Goal: Consume media (video, audio)

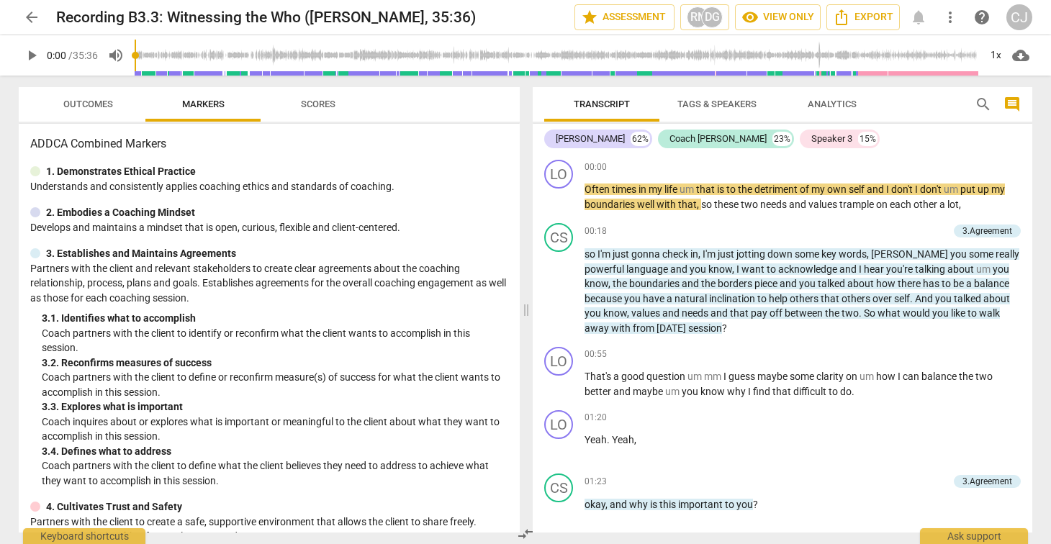
click at [32, 53] on span "play_arrow" at bounding box center [31, 55] width 17 height 17
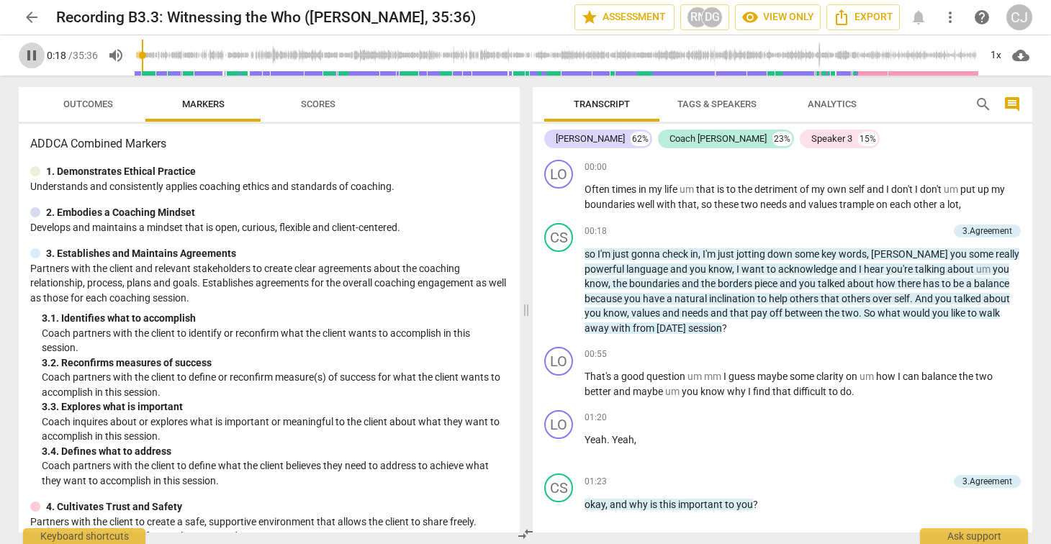
click at [31, 58] on span "pause" at bounding box center [31, 55] width 17 height 17
click at [33, 60] on span "play_arrow" at bounding box center [31, 55] width 17 height 17
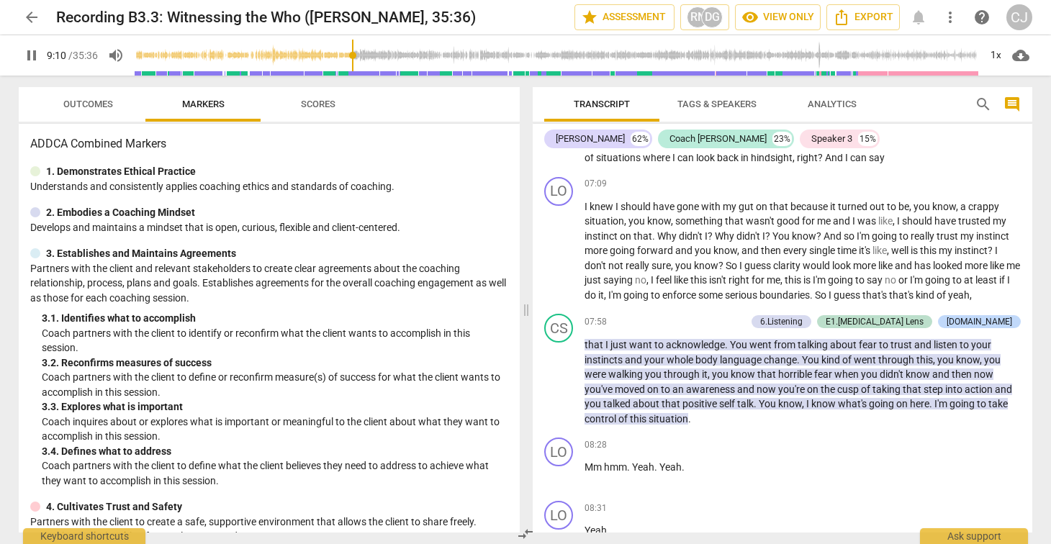
scroll to position [1777, 0]
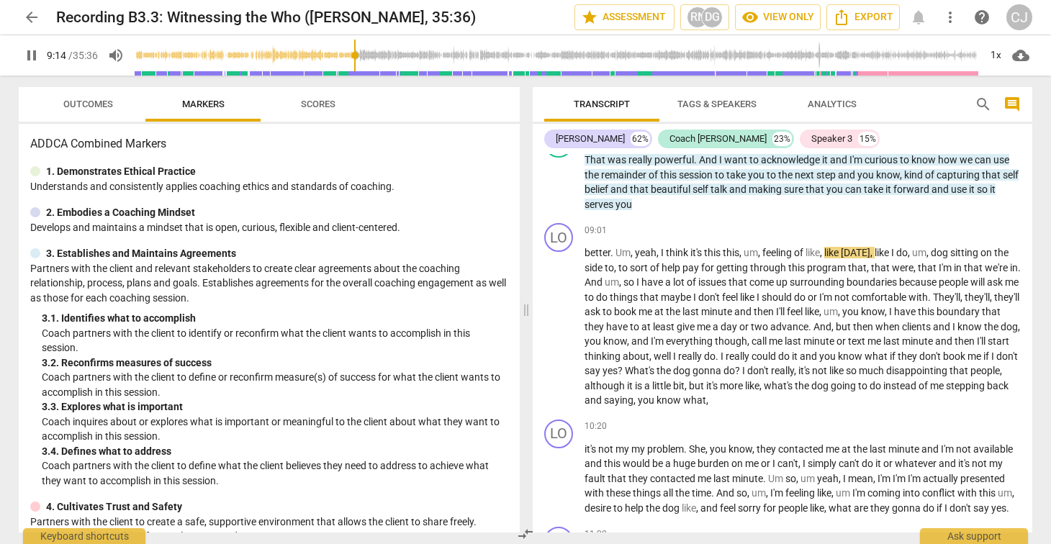
click at [30, 59] on span "pause" at bounding box center [31, 55] width 17 height 17
type input "555"
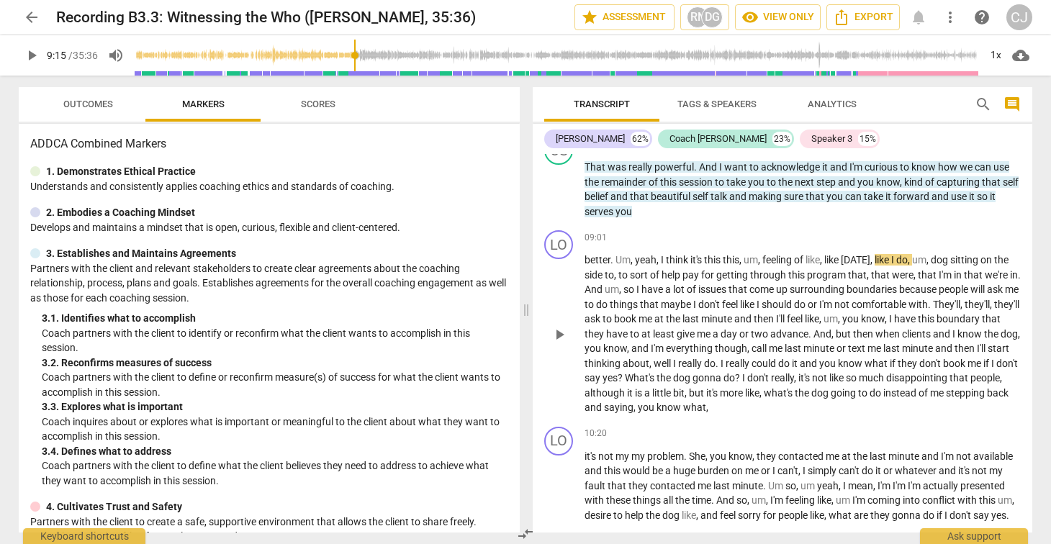
scroll to position [1753, 0]
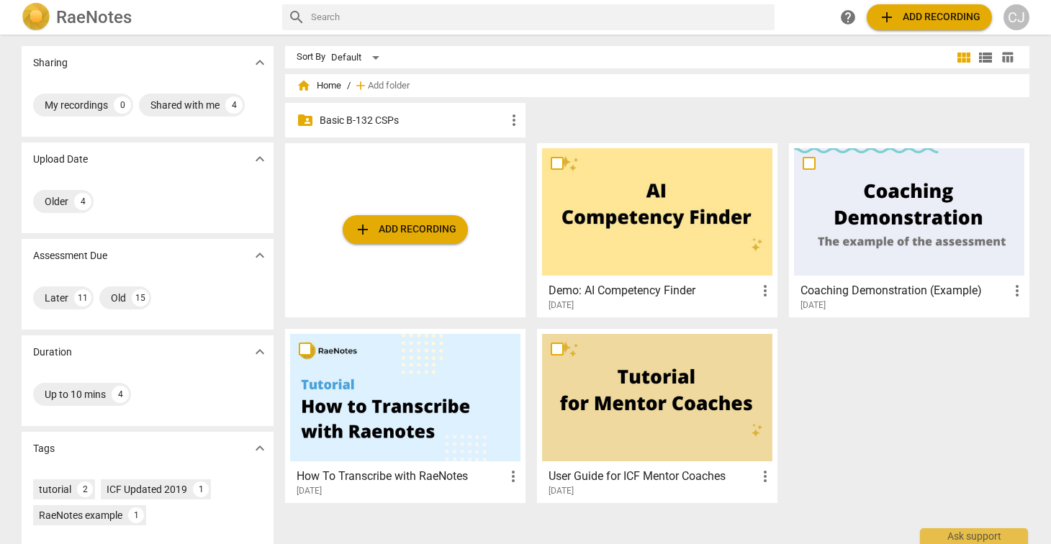
scroll to position [104, 0]
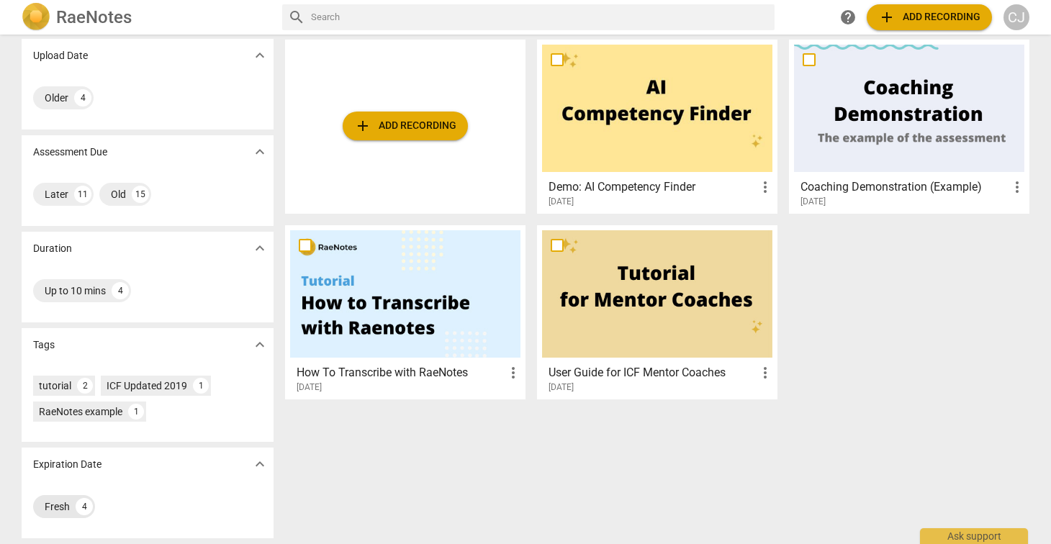
click at [57, 507] on div "Fresh" at bounding box center [57, 507] width 25 height 14
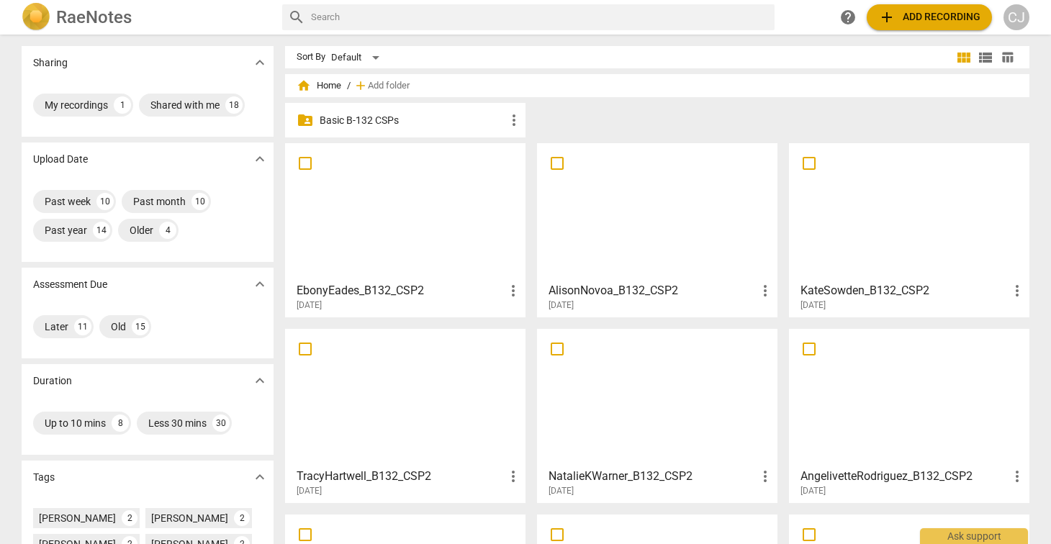
click at [363, 206] on div at bounding box center [405, 211] width 230 height 127
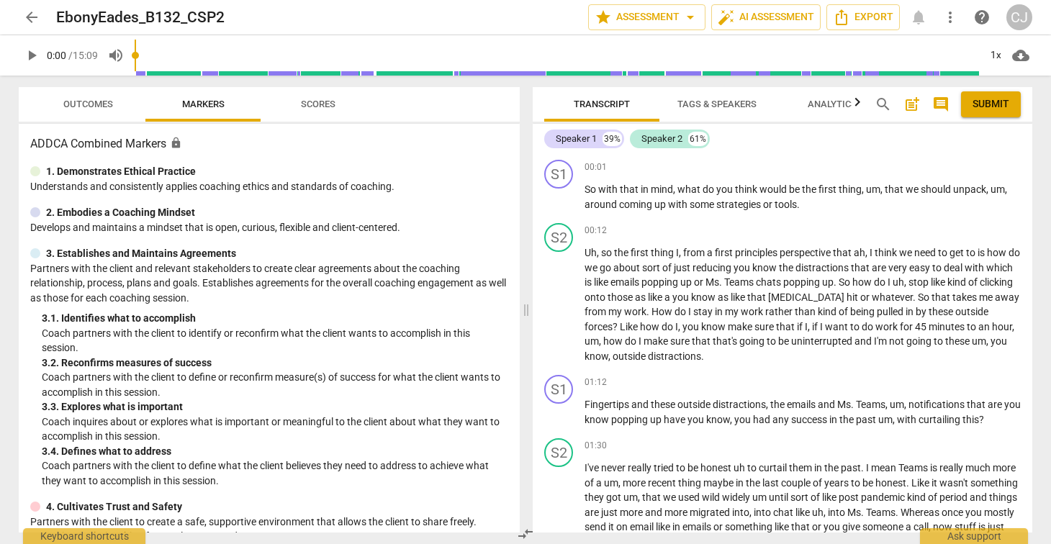
click at [30, 17] on span "arrow_back" at bounding box center [31, 17] width 17 height 17
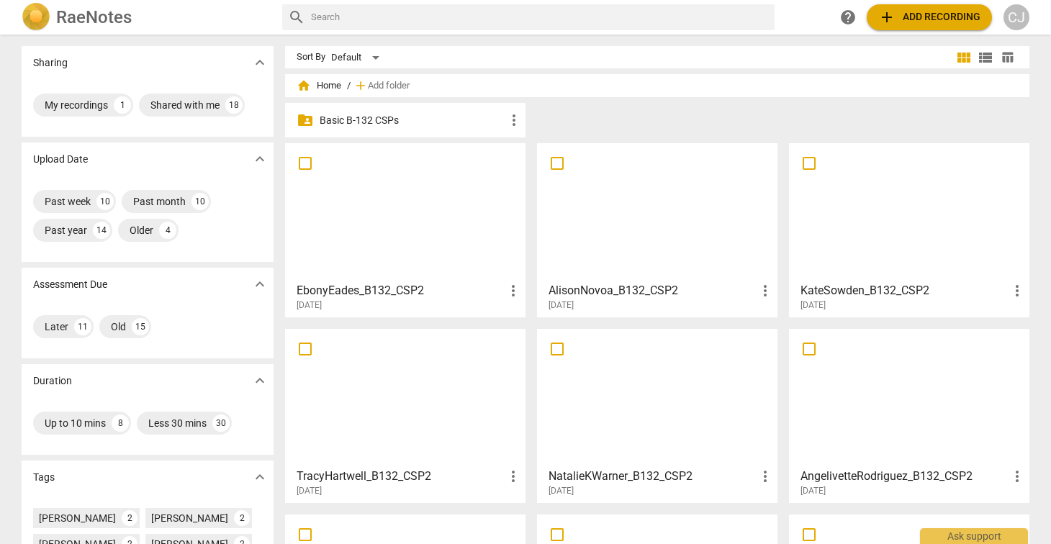
click at [659, 219] on div at bounding box center [657, 211] width 230 height 127
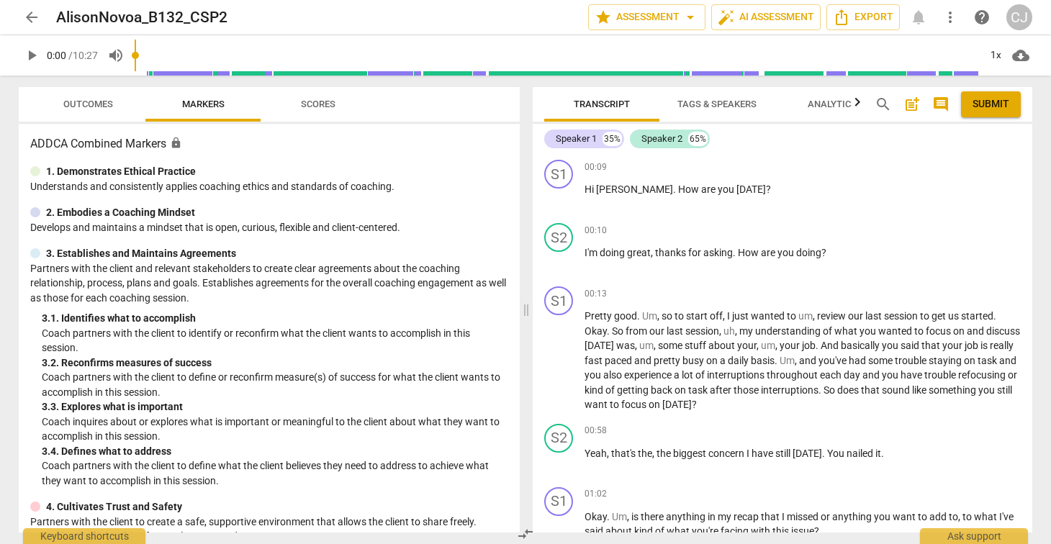
click at [30, 19] on span "arrow_back" at bounding box center [31, 17] width 17 height 17
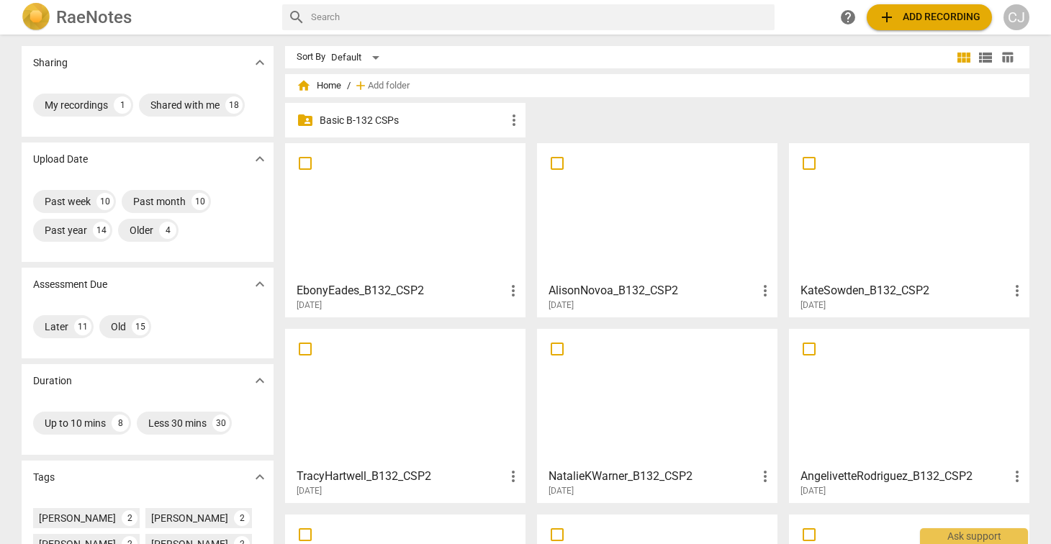
click at [911, 250] on div at bounding box center [909, 211] width 230 height 127
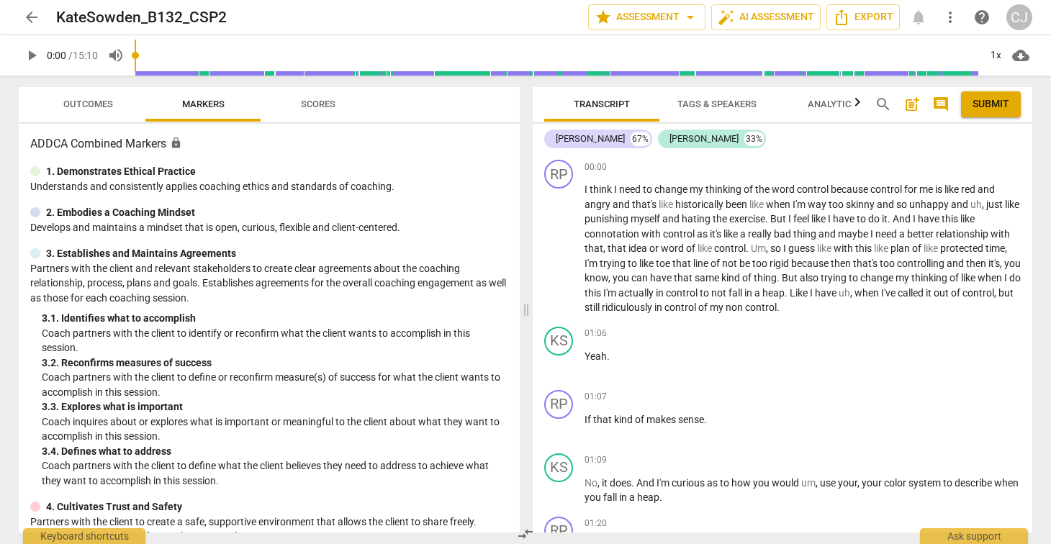
click at [31, 18] on span "arrow_back" at bounding box center [31, 17] width 17 height 17
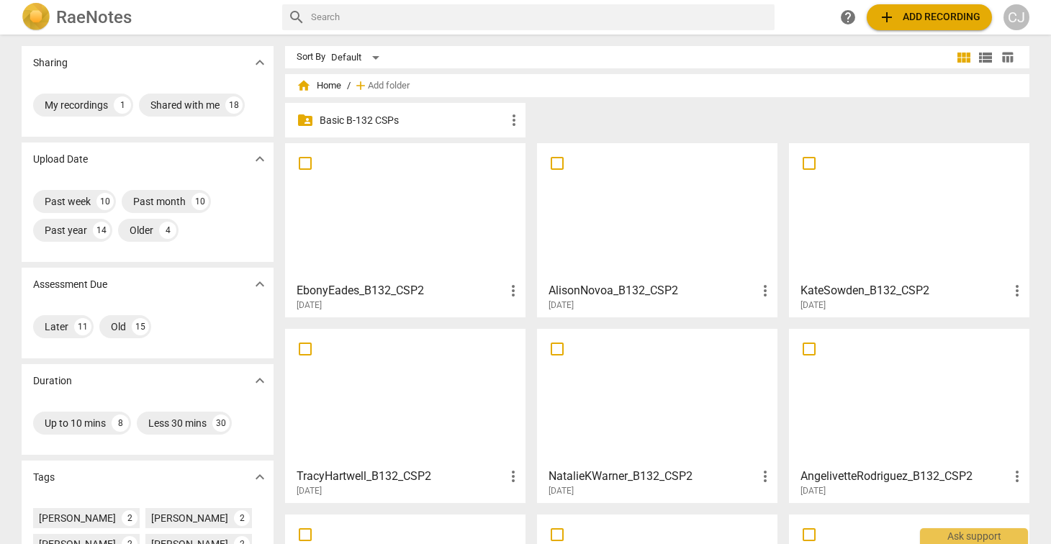
click at [371, 383] on div at bounding box center [405, 397] width 230 height 127
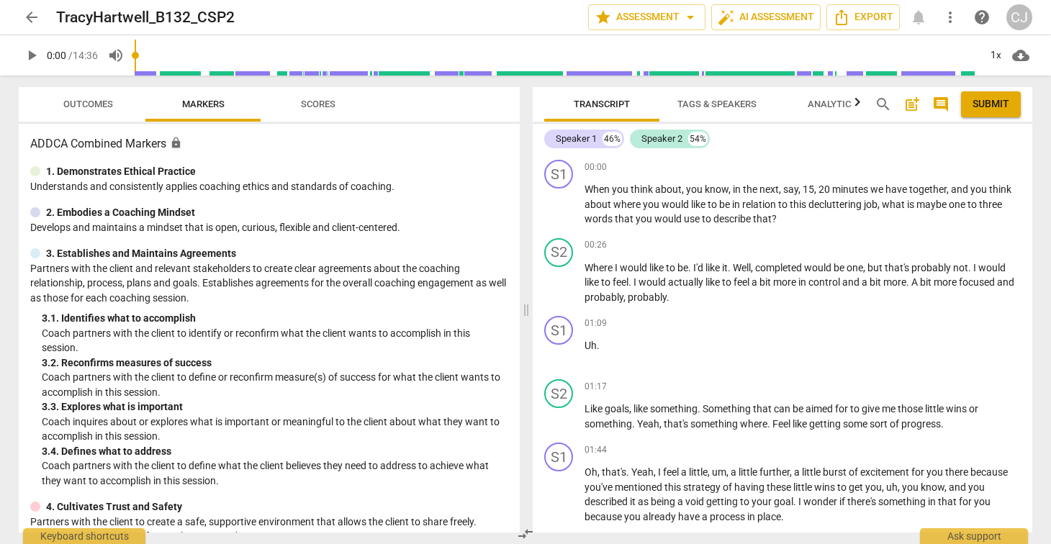
click at [31, 17] on span "arrow_back" at bounding box center [31, 17] width 17 height 17
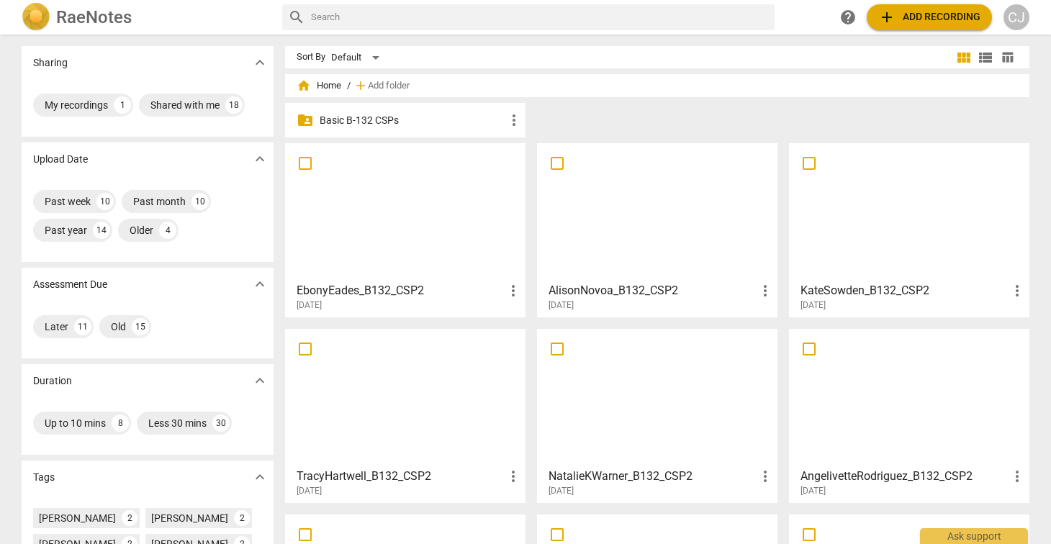
click at [834, 385] on div at bounding box center [909, 397] width 230 height 127
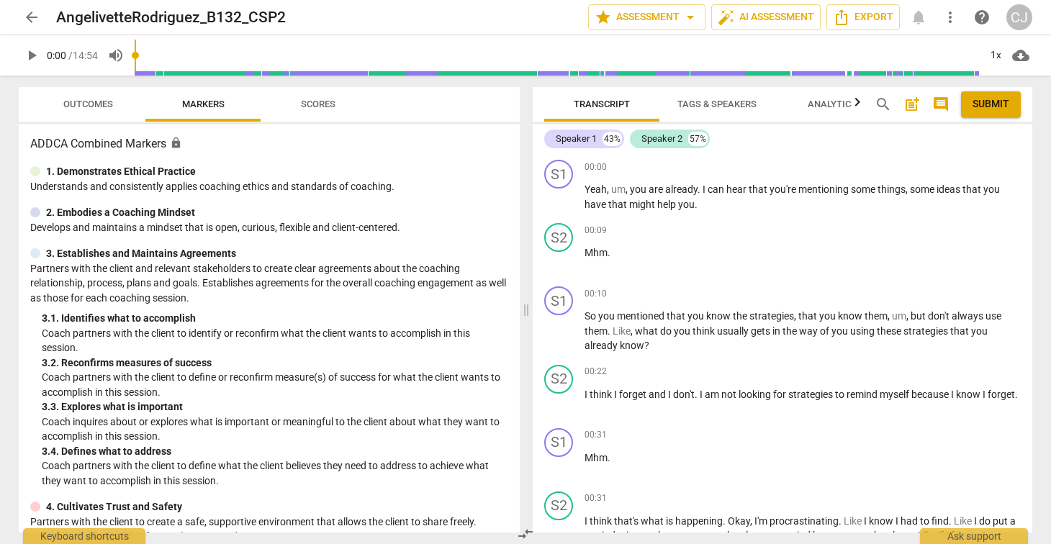
click at [27, 17] on span "arrow_back" at bounding box center [31, 17] width 17 height 17
